Goal: Obtain resource: Download file/media

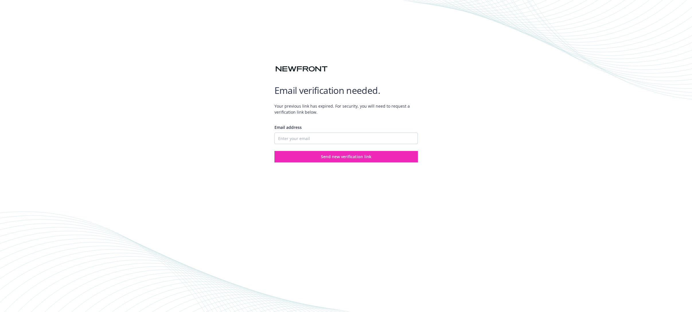
type input "[EMAIL_ADDRESS][DOMAIN_NAME]"
drag, startPoint x: 306, startPoint y: 156, endPoint x: 282, endPoint y: 157, distance: 23.9
click at [306, 156] on button "Send new verification link" at bounding box center [346, 156] width 143 height 11
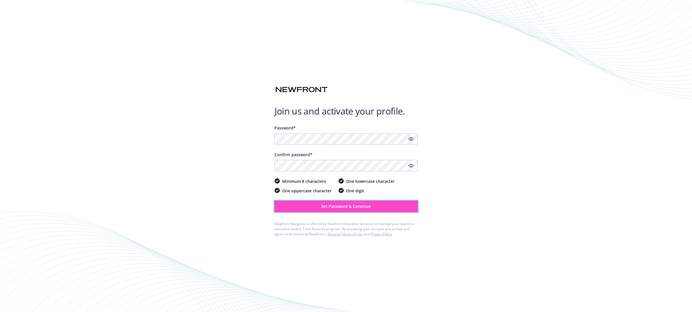
click at [326, 206] on span "Set Password & Continue" at bounding box center [346, 205] width 50 height 5
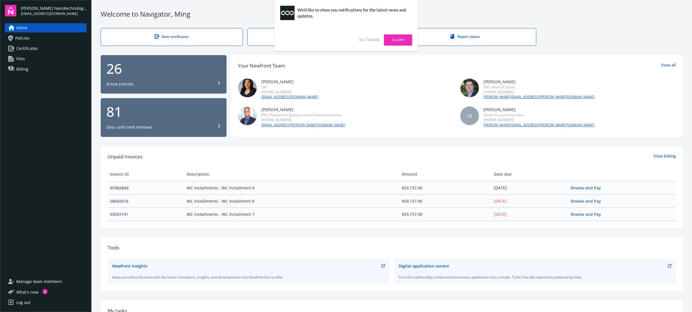
click at [374, 41] on link "No, thanks" at bounding box center [369, 39] width 20 height 5
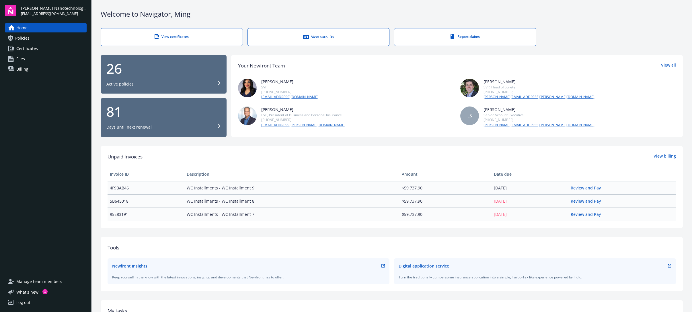
click at [21, 41] on span "Policies" at bounding box center [22, 38] width 14 height 9
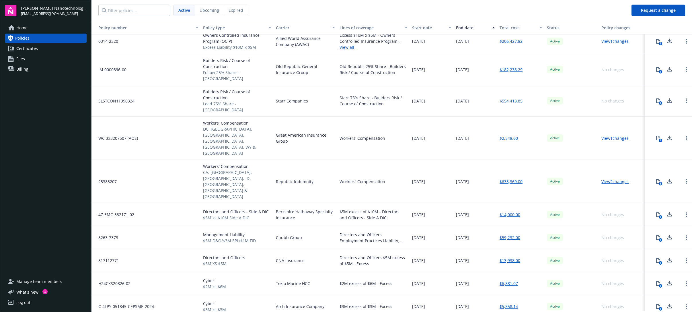
scroll to position [32, 0]
click at [668, 211] on icon at bounding box center [670, 212] width 4 height 3
click at [668, 234] on icon at bounding box center [670, 235] width 4 height 3
click at [666, 256] on icon at bounding box center [669, 259] width 7 height 7
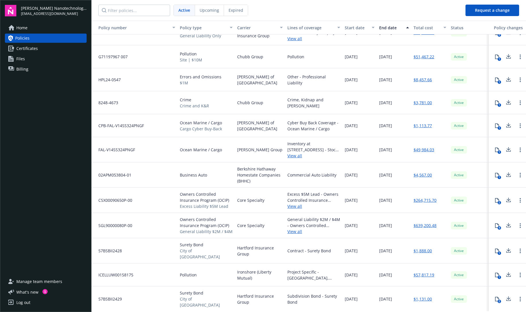
scroll to position [336, 0]
